Goal: Task Accomplishment & Management: Use online tool/utility

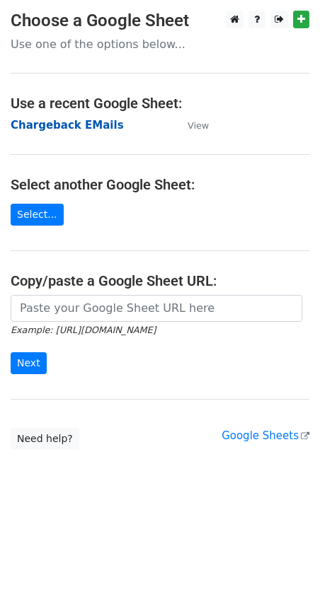
click at [84, 128] on strong "Chargeback EMails" at bounding box center [67, 125] width 113 height 13
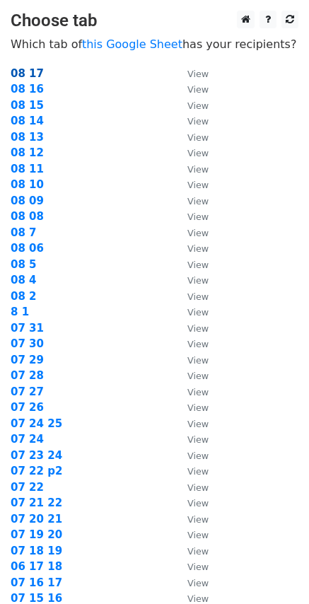
click at [23, 70] on strong "08 17" at bounding box center [27, 73] width 33 height 13
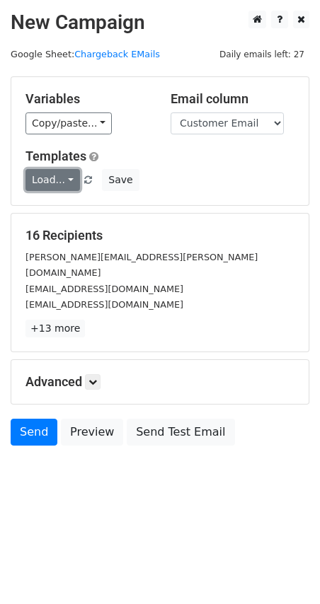
click at [68, 180] on link "Load..." at bounding box center [52, 180] width 54 height 22
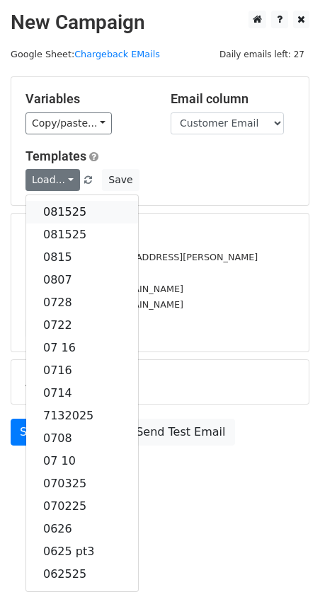
click at [64, 209] on link "081525" at bounding box center [82, 212] width 112 height 23
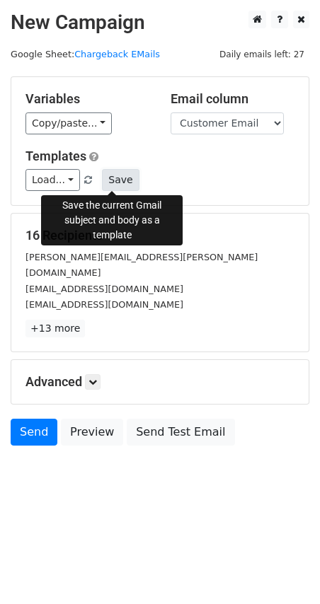
click at [117, 184] on button "Save" at bounding box center [120, 180] width 37 height 22
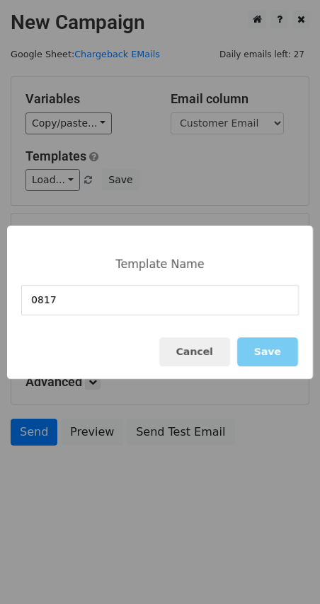
type input "0817"
click at [296, 349] on button "Save" at bounding box center [267, 351] width 61 height 29
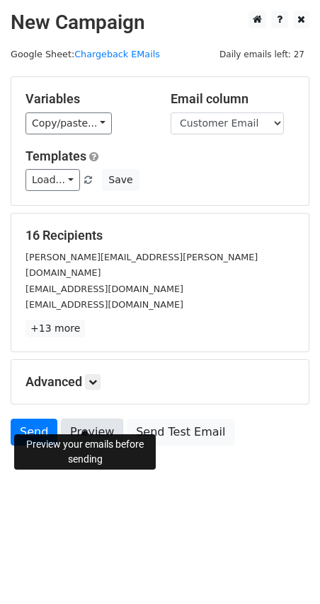
click at [91, 419] on link "Preview" at bounding box center [92, 432] width 62 height 27
